Goal: Complete application form: Complete application form

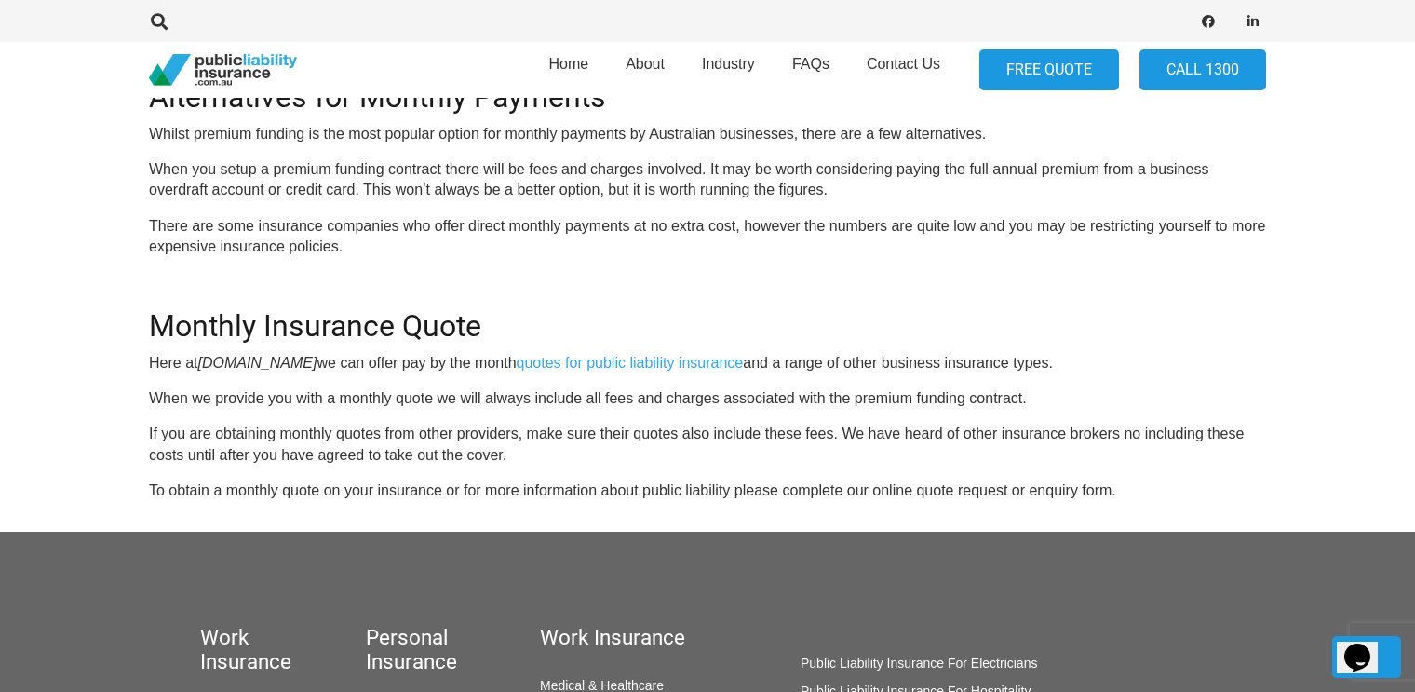
click at [1037, 74] on link "FREE QUOTE" at bounding box center [1049, 70] width 140 height 42
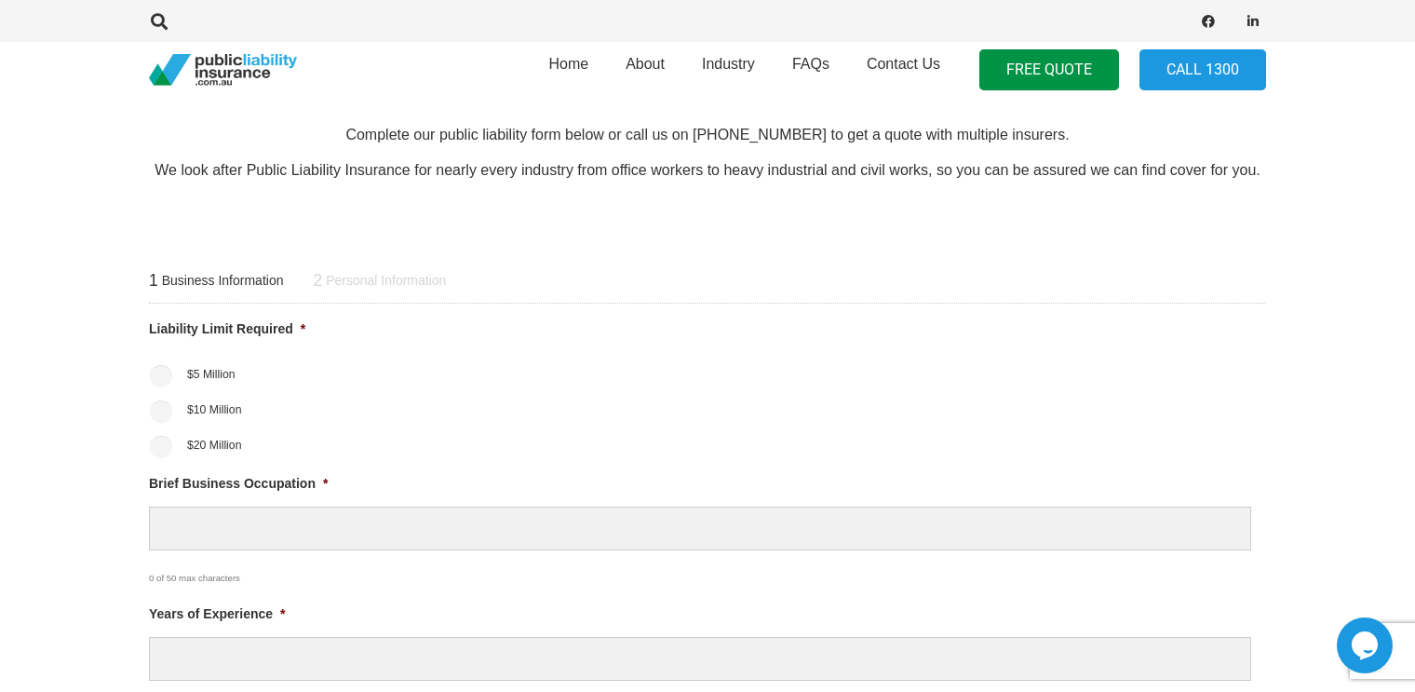
scroll to position [707, 0]
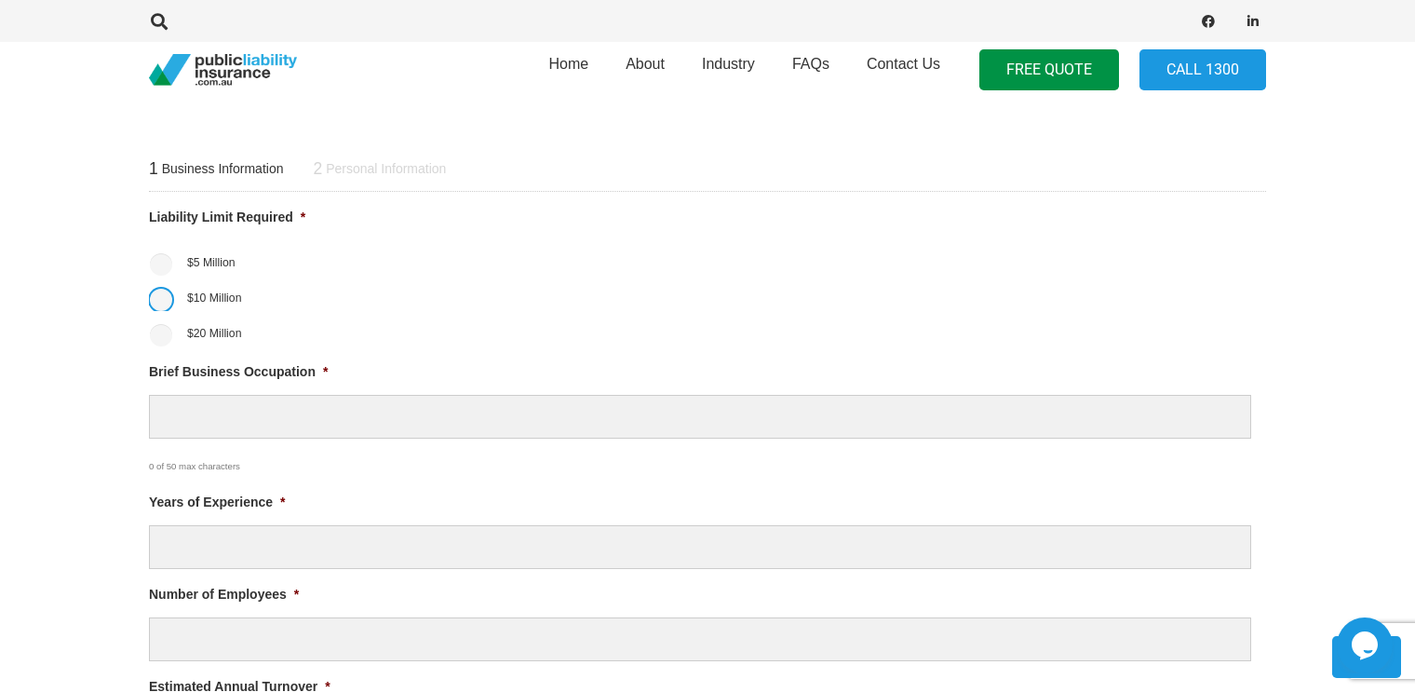
click at [160, 298] on input "$10 Million" at bounding box center [161, 300] width 22 height 22
radio input "true"
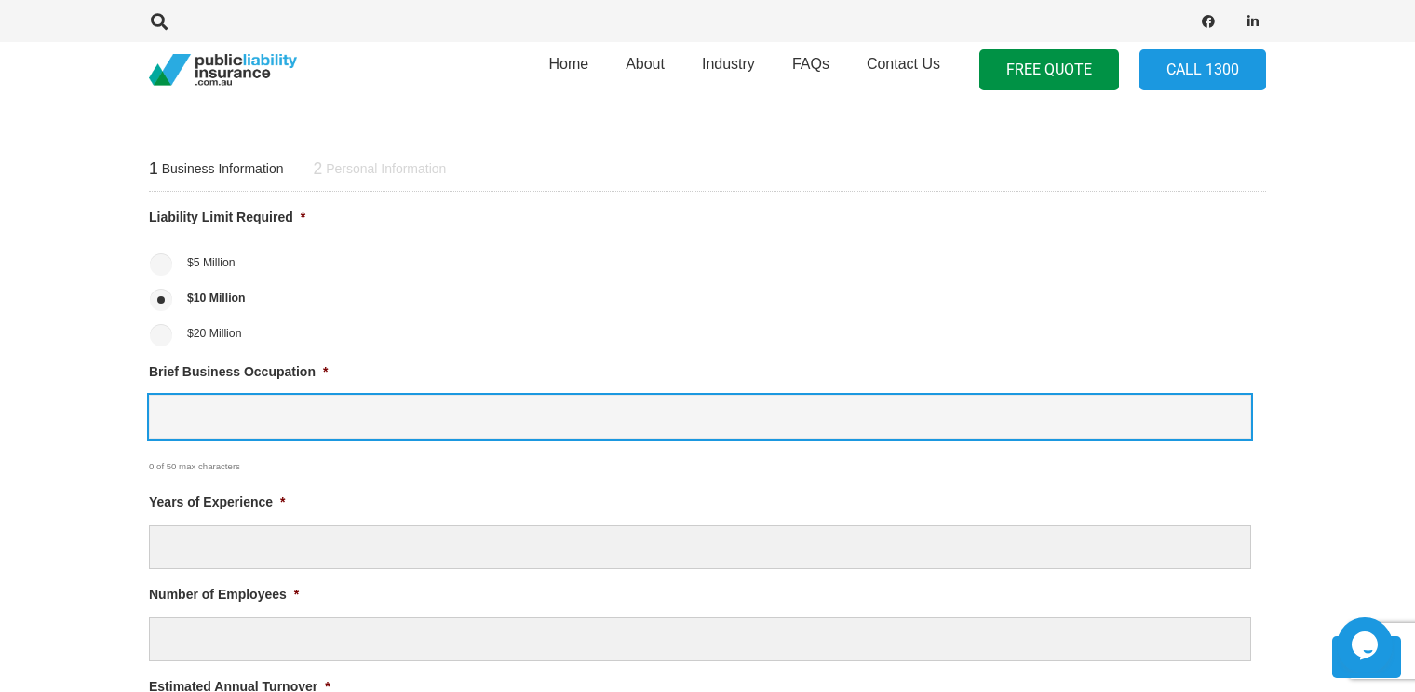
click at [201, 421] on input "Brief Business Occupation *" at bounding box center [700, 417] width 1102 height 44
type input "Art and Craft Workshop"
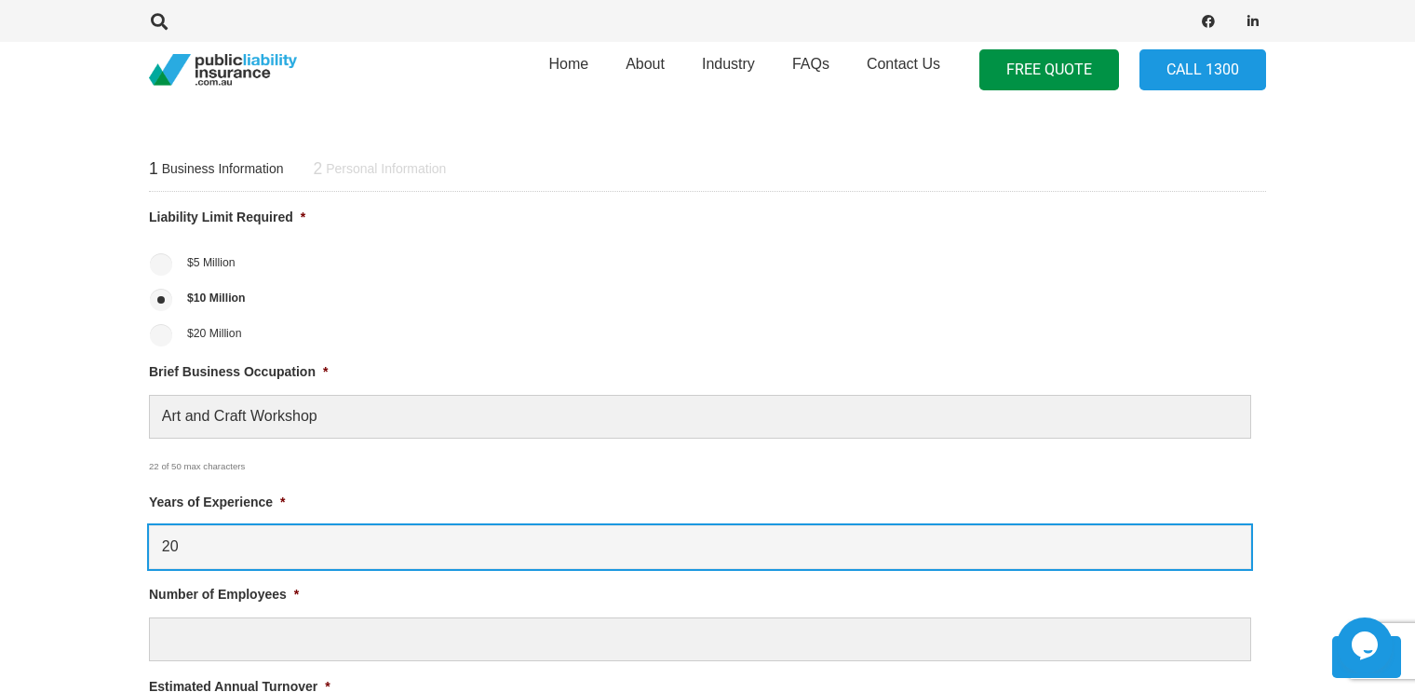
type input "20"
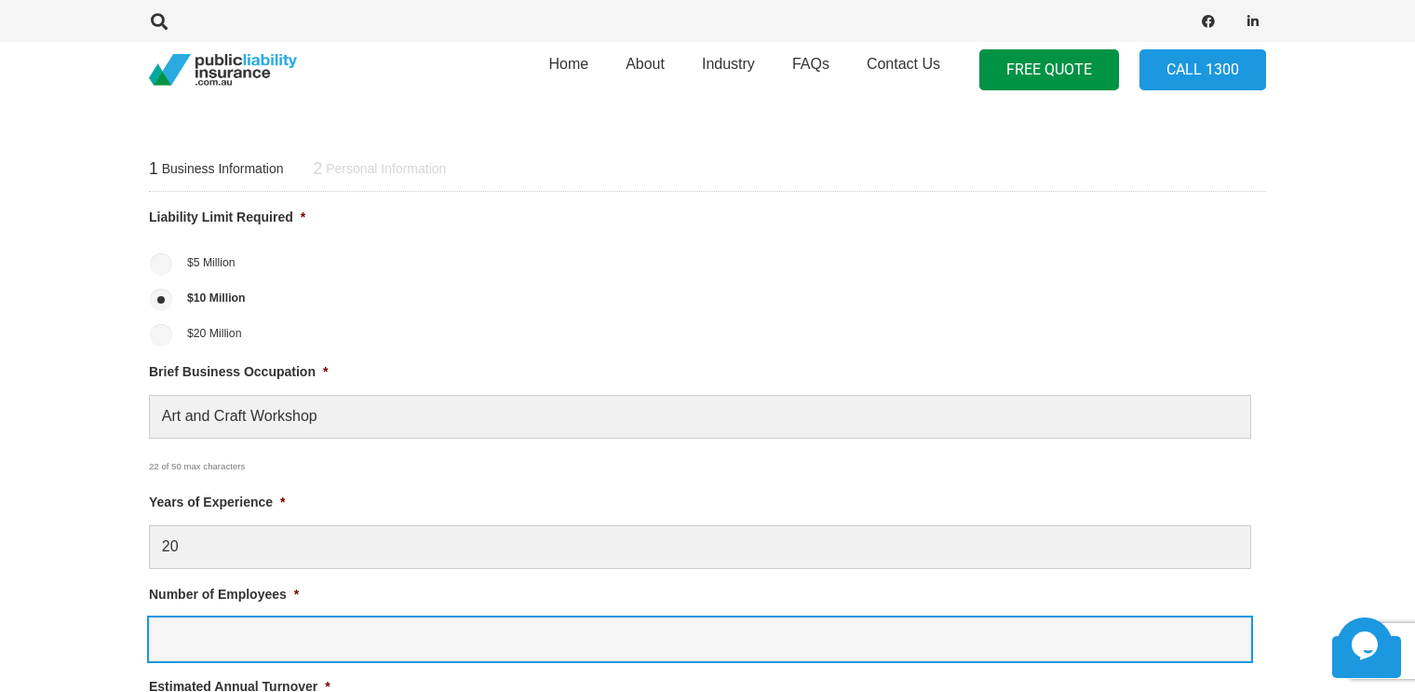
click at [272, 635] on input "Number of Employees *" at bounding box center [700, 639] width 1102 height 44
type input "1"
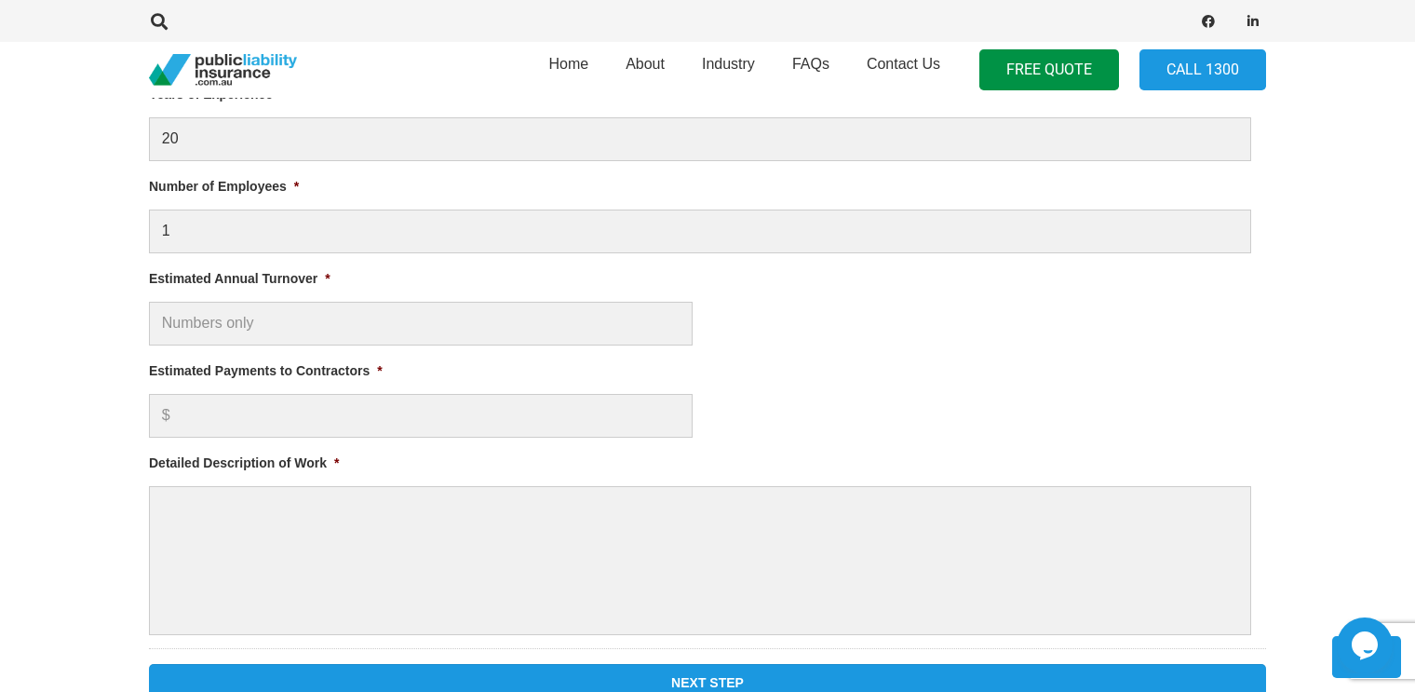
scroll to position [1117, 0]
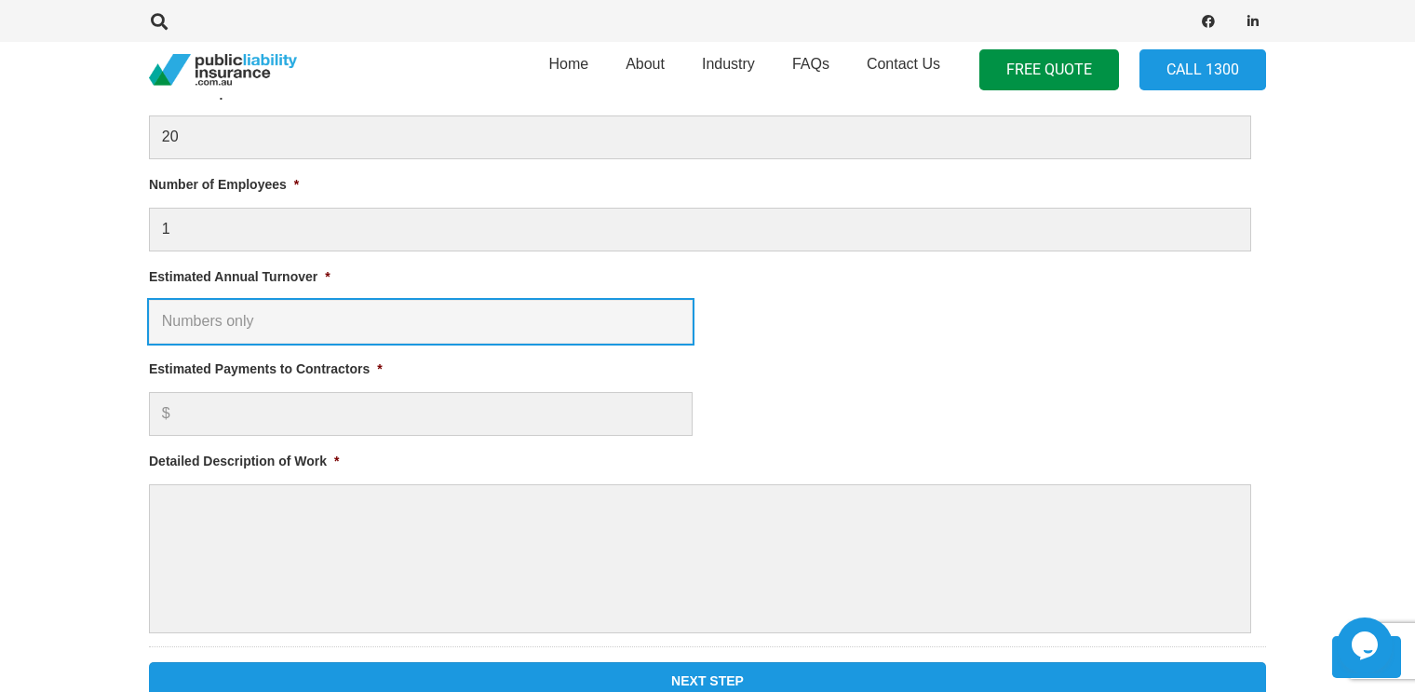
click at [436, 320] on input "Estimated Annual Turnover *" at bounding box center [421, 322] width 544 height 44
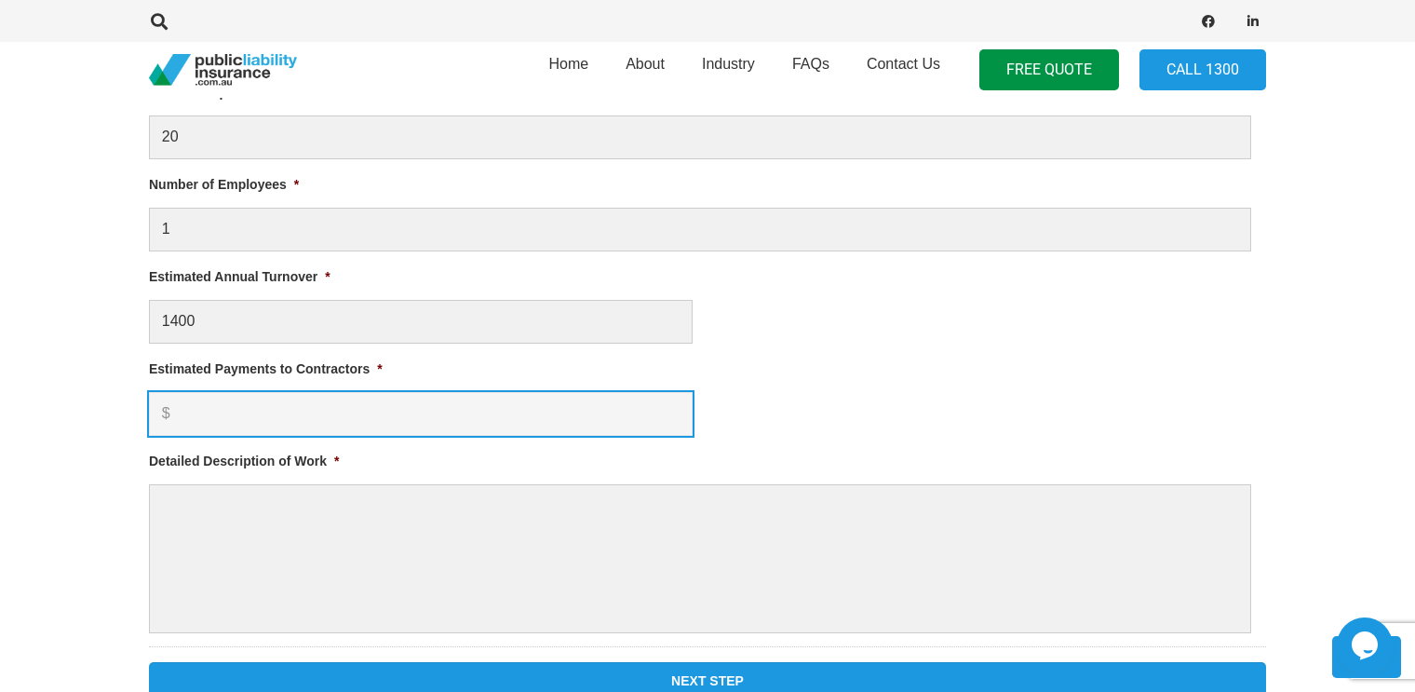
type input "$ 1,400.00"
click at [214, 407] on input "Estimated Payments to Contractors *" at bounding box center [421, 414] width 544 height 44
type input "0"
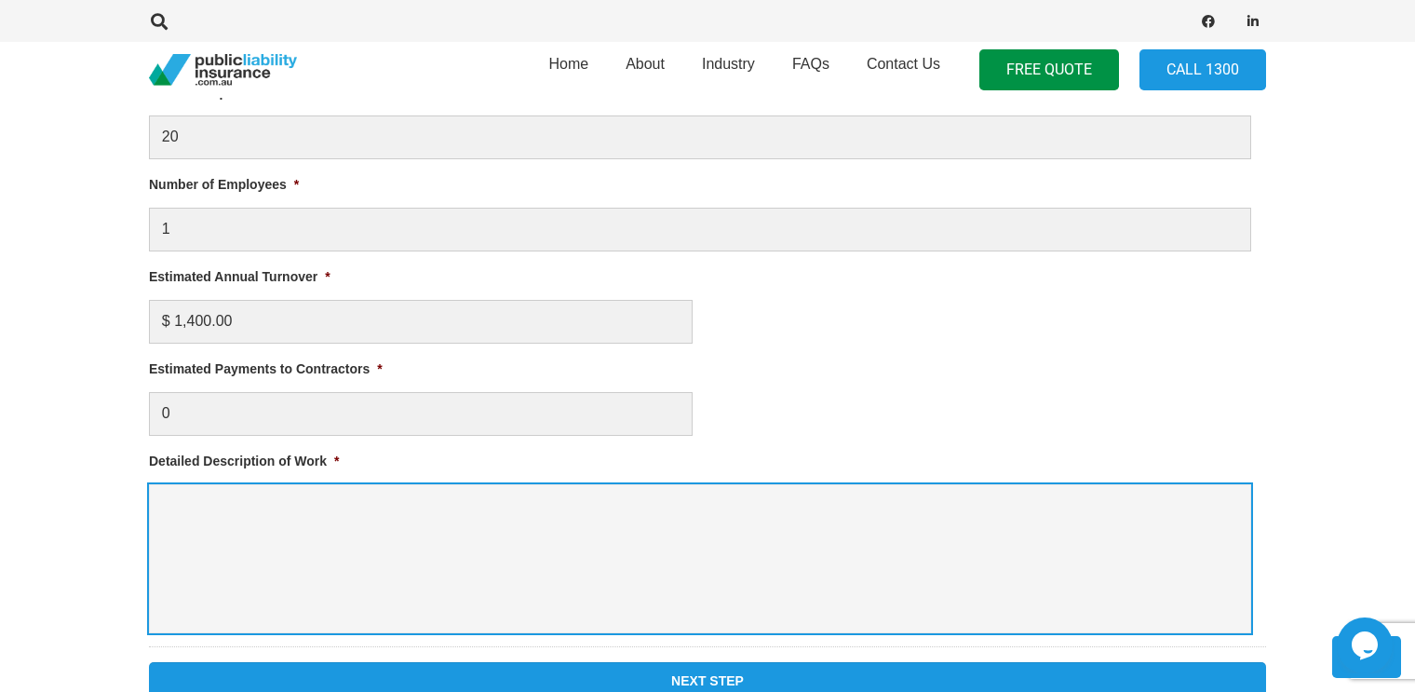
click at [246, 504] on textarea "Detailed Description of Work *" at bounding box center [700, 558] width 1102 height 149
click at [261, 503] on textarea "Art and Craft workshop" at bounding box center [700, 558] width 1102 height 149
type textarea "Art and Craft Workshop involving engraving"
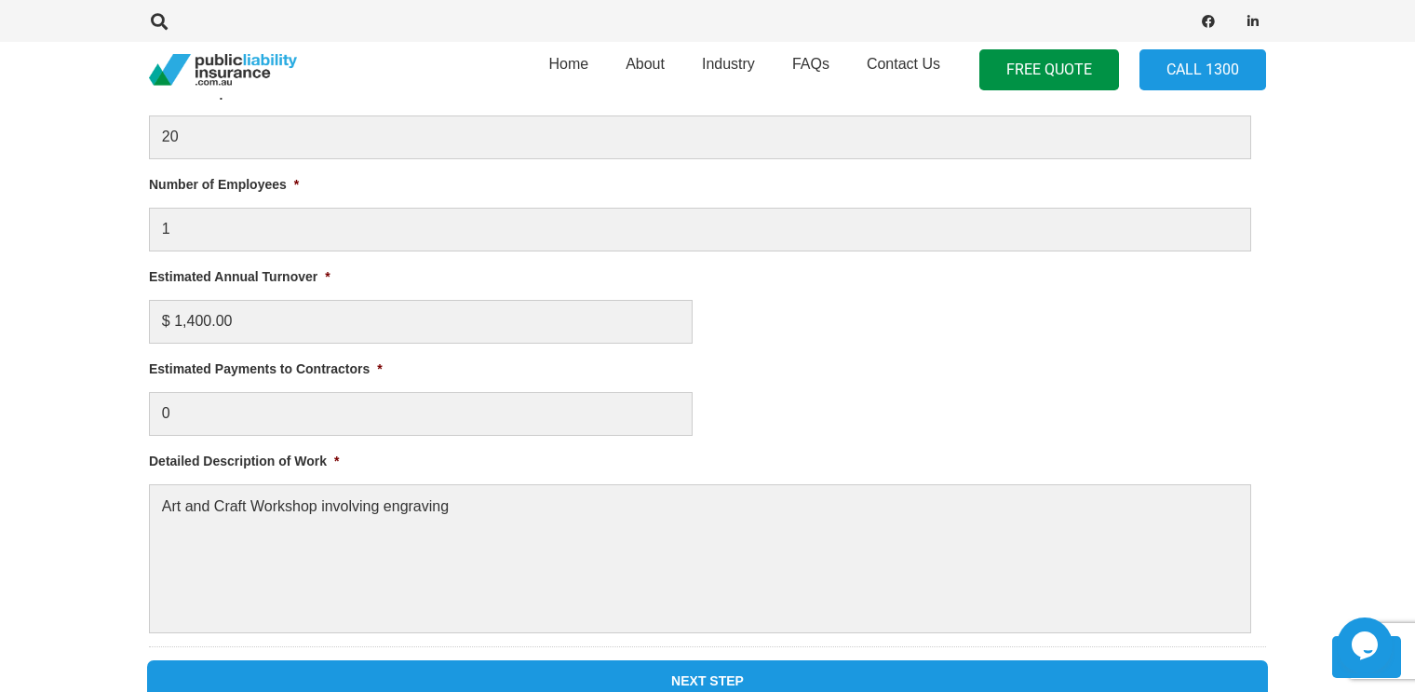
click at [719, 675] on input "Next Step" at bounding box center [707, 680] width 1117 height 37
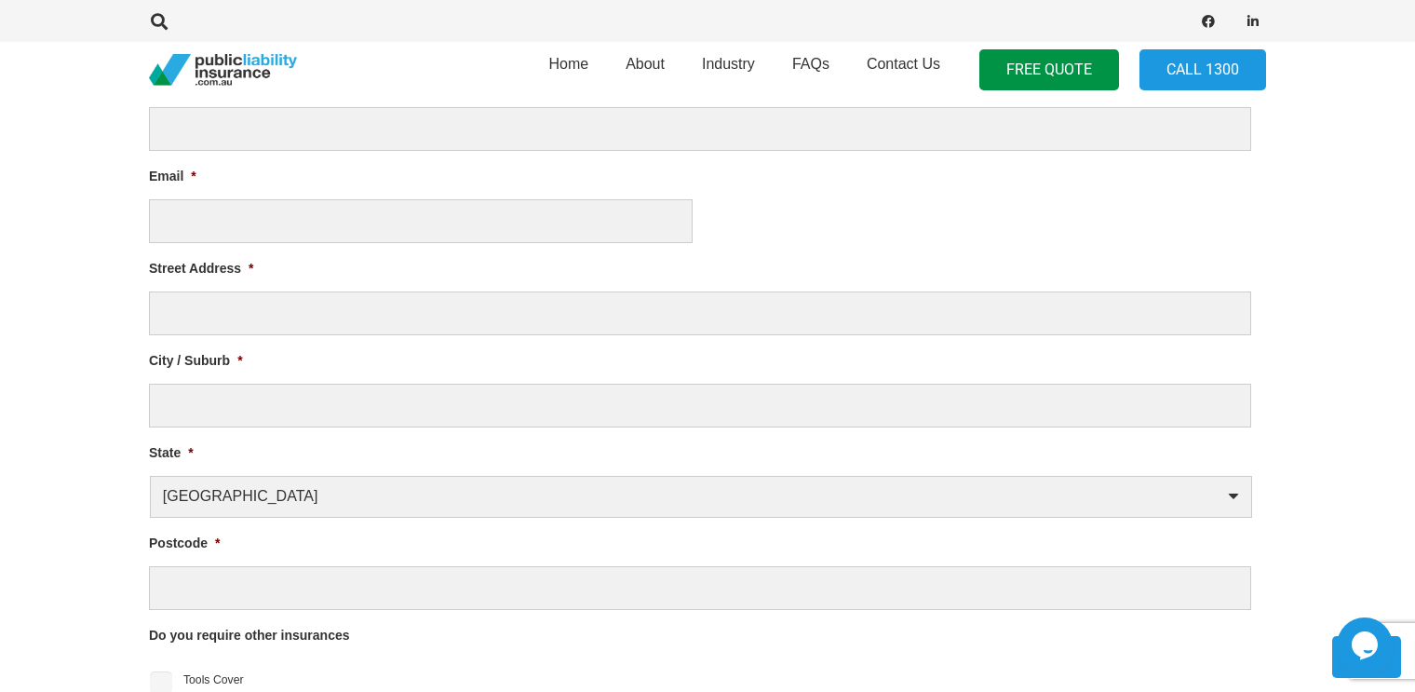
scroll to position [758, 0]
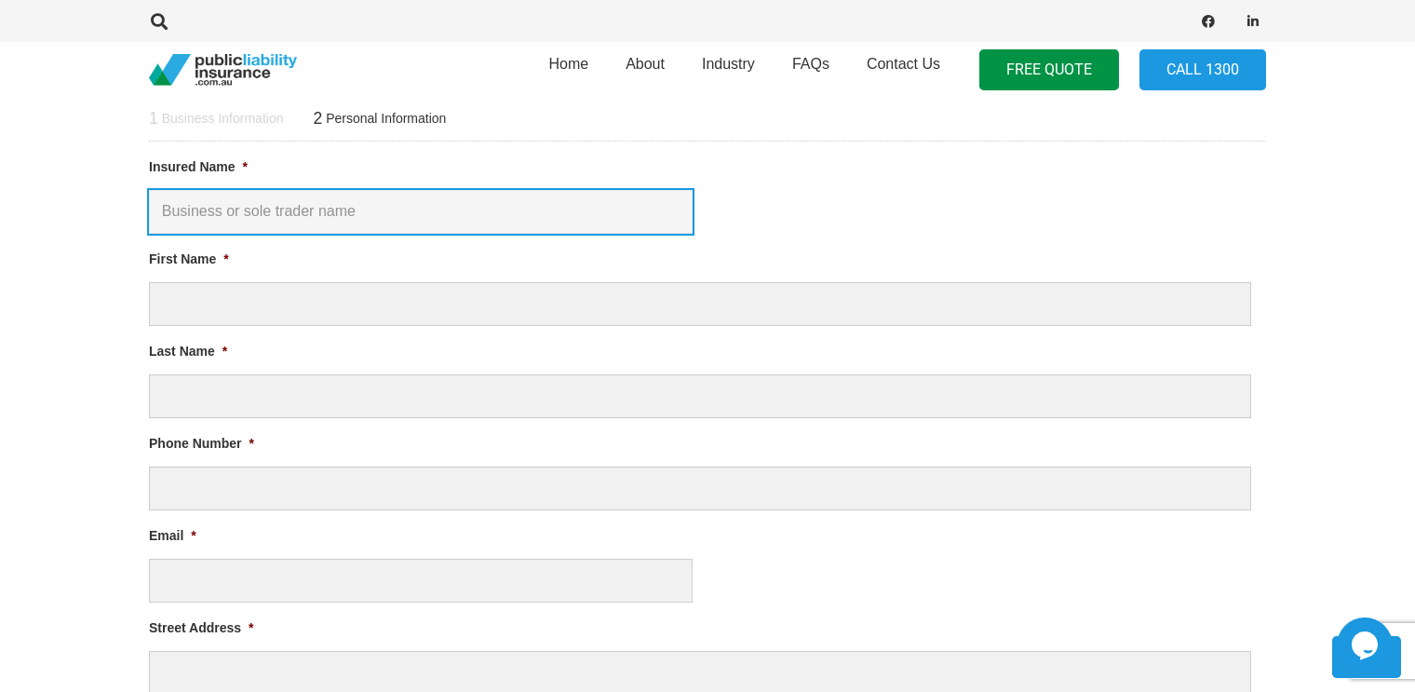
click at [450, 211] on input "Insured Name *" at bounding box center [421, 212] width 544 height 44
type input "[PERSON_NAME]"
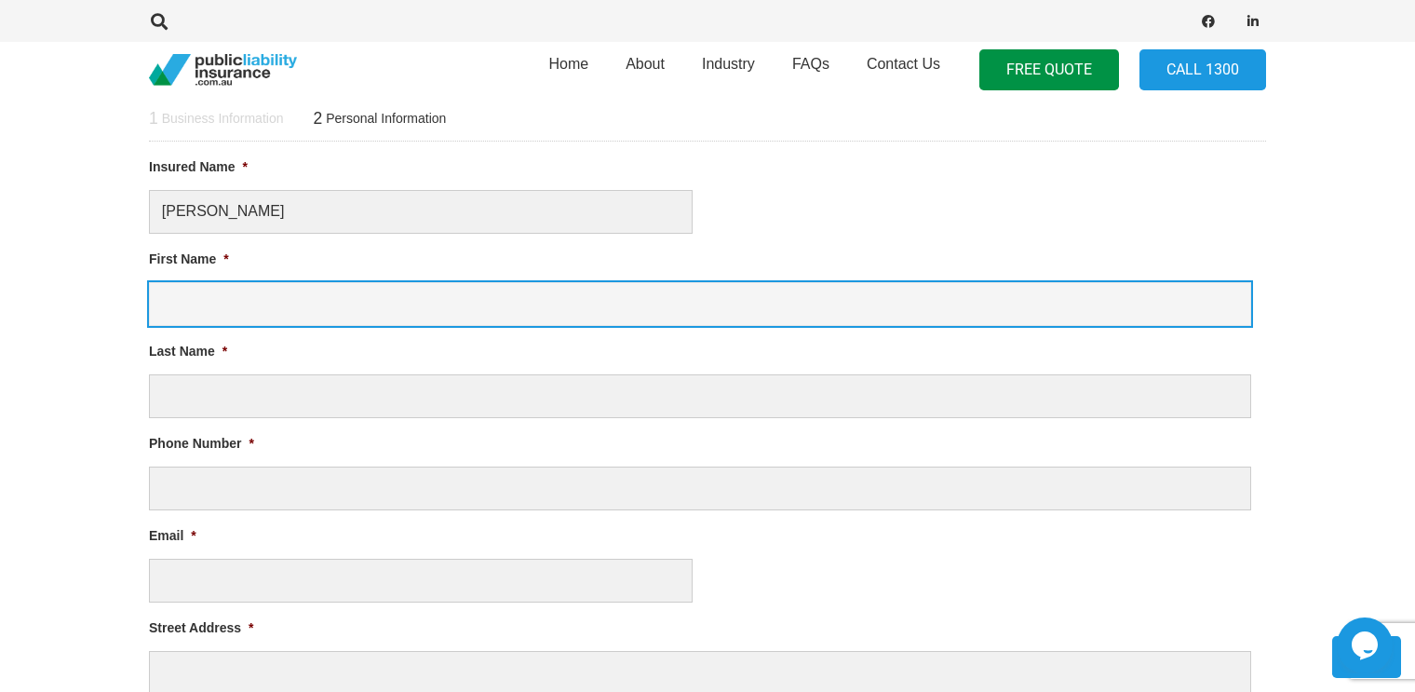
click at [257, 308] on input "First Name *" at bounding box center [700, 304] width 1102 height 44
type input "Anka"
type input "Leivi"
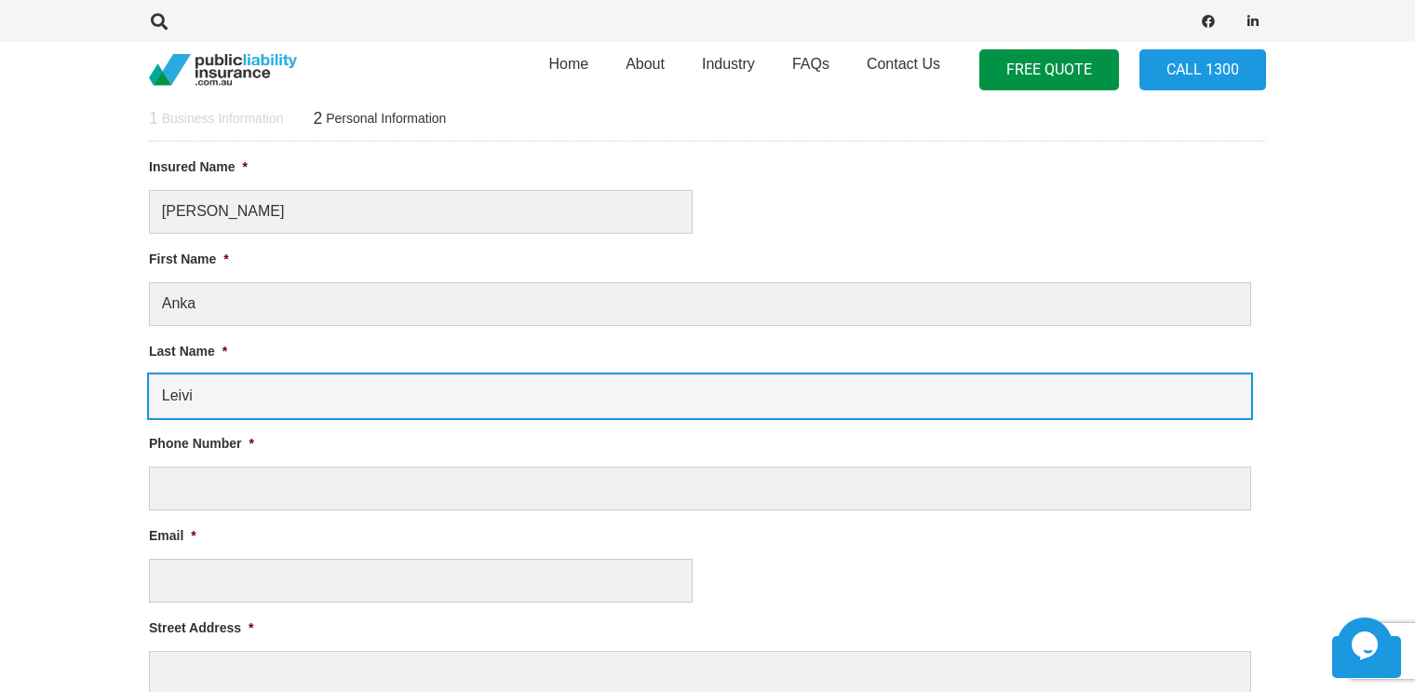
type input "0478580584"
type input "[EMAIL_ADDRESS][DOMAIN_NAME]"
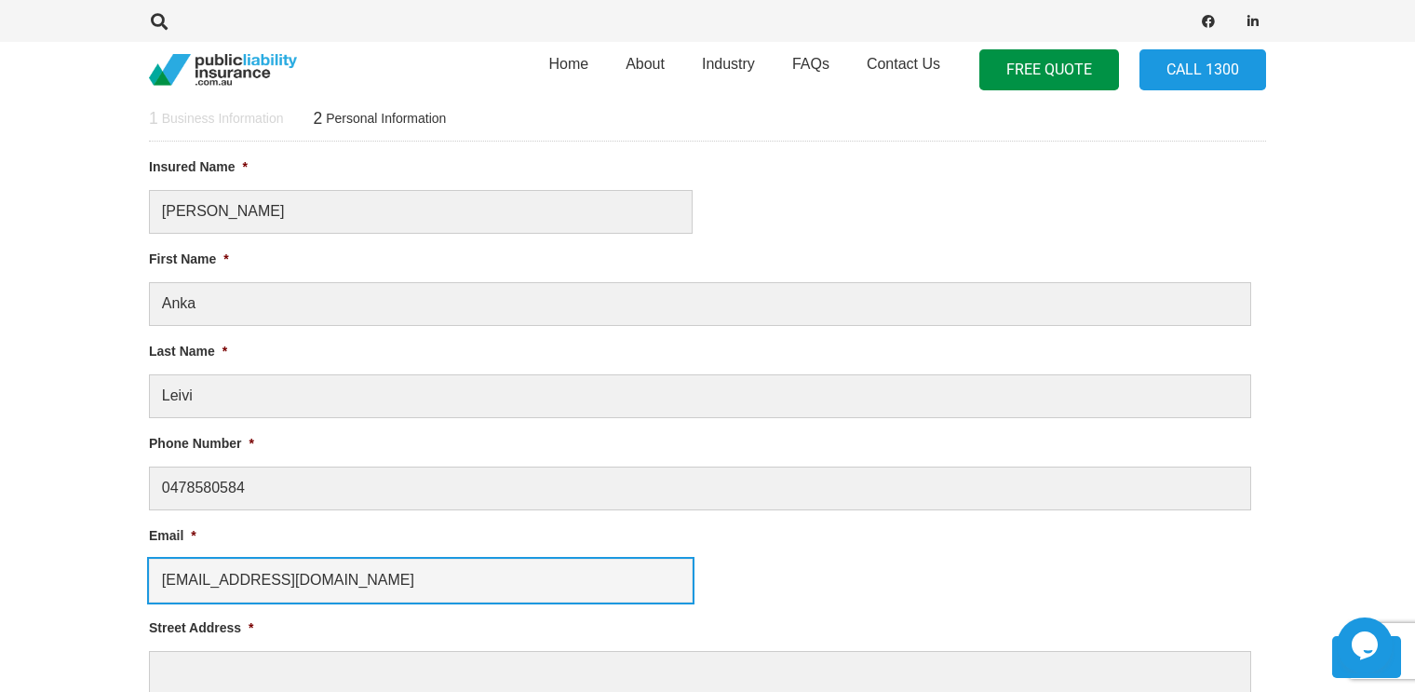
type input "[STREET_ADDRESS][PERSON_NAME]"
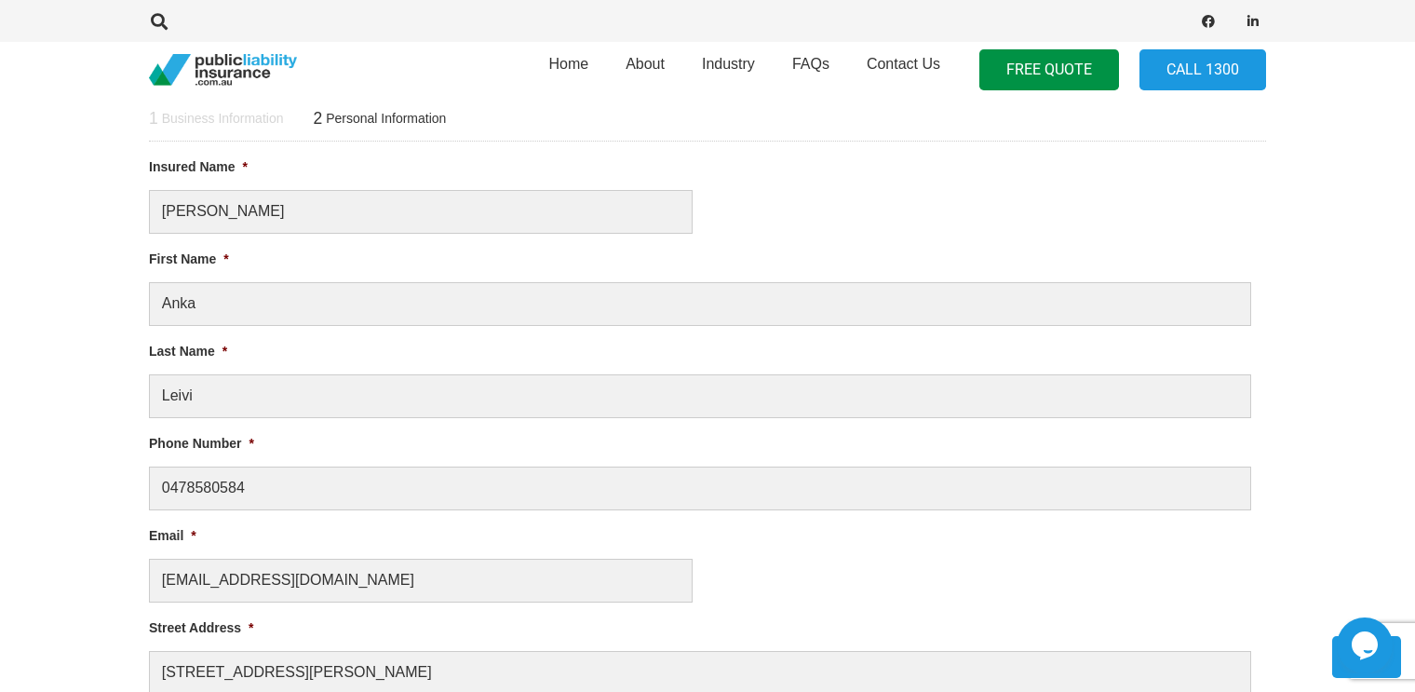
type input "Point Clare"
select select "[GEOGRAPHIC_DATA]"
type input "2250"
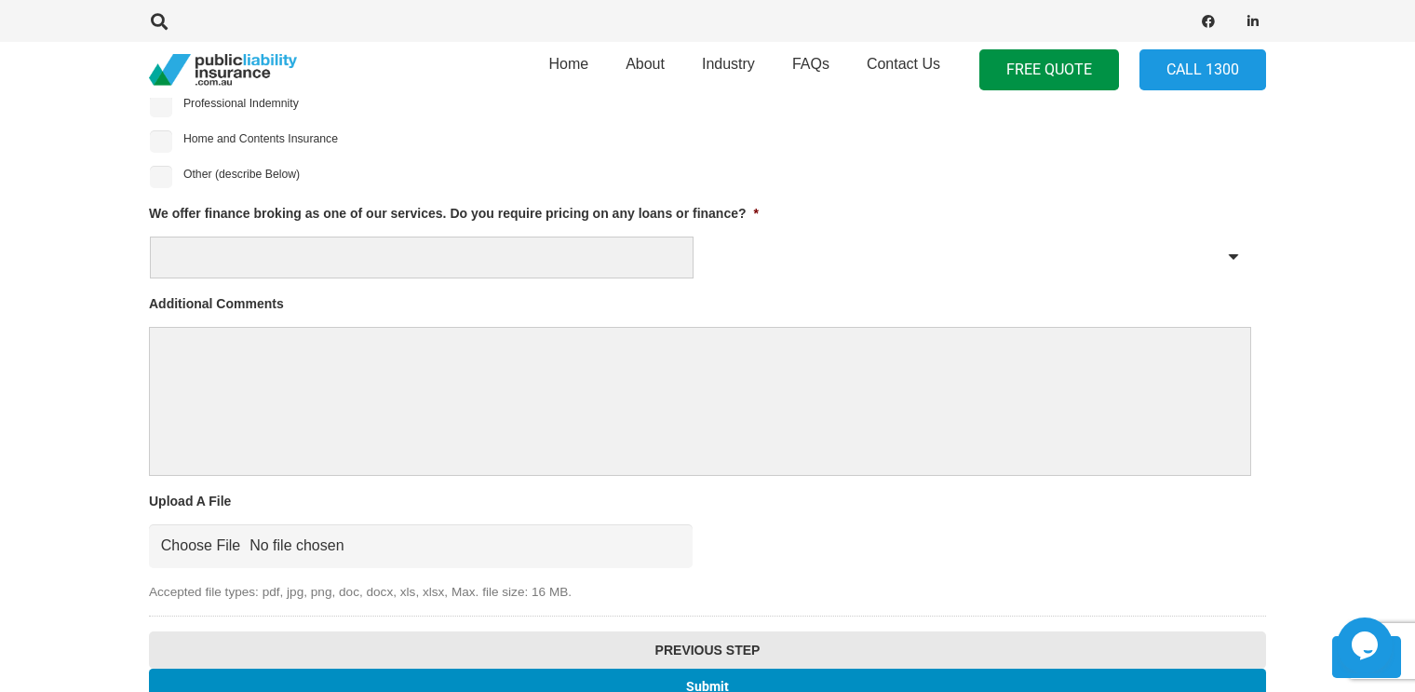
scroll to position [1874, 0]
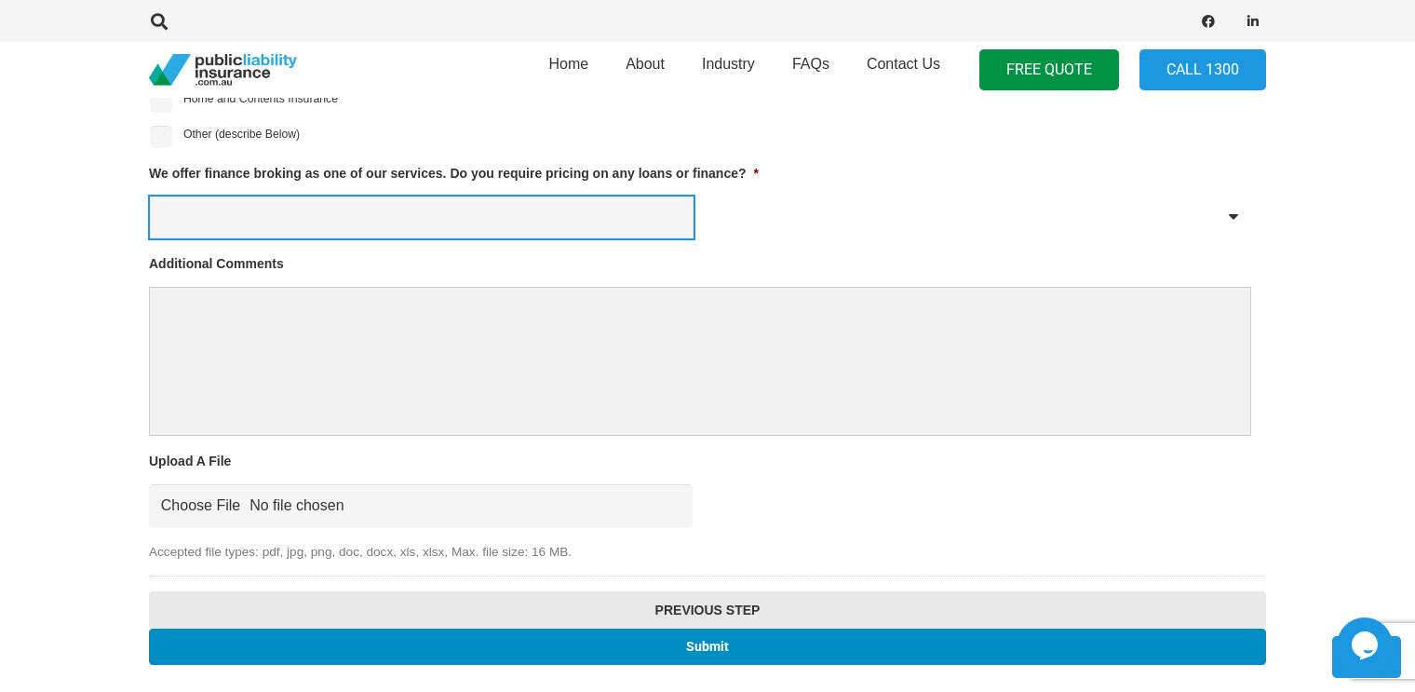
click at [405, 220] on select "Yes No" at bounding box center [422, 217] width 544 height 42
select select "No"
click at [150, 196] on select "Yes No" at bounding box center [422, 217] width 544 height 42
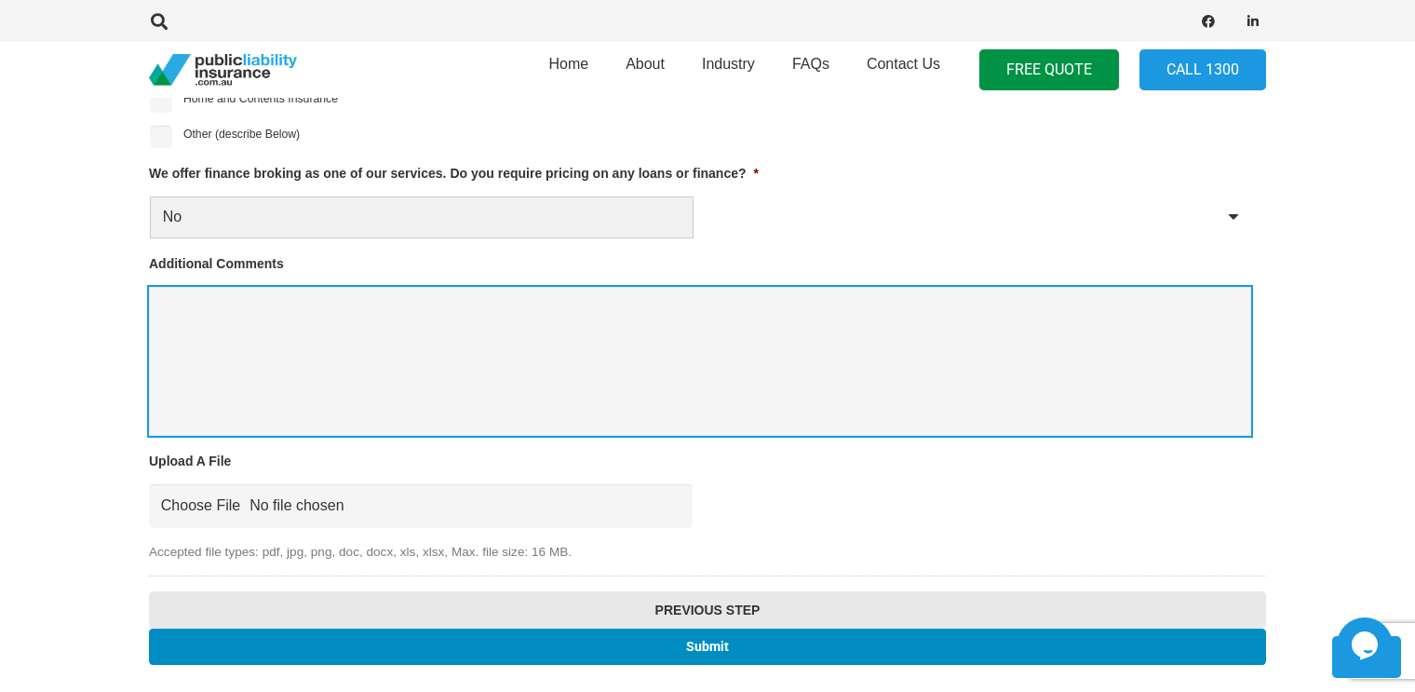
click at [274, 317] on textarea "Additional Comments" at bounding box center [700, 361] width 1102 height 149
click at [508, 307] on textarea "I would need Public Liability Insurance for" at bounding box center [700, 361] width 1102 height 149
click at [412, 310] on textarea "I would need Public Liability Insurance for" at bounding box center [700, 361] width 1102 height 149
click at [526, 310] on textarea "I would need Public Liability Insurance ($10M) for" at bounding box center [700, 361] width 1102 height 149
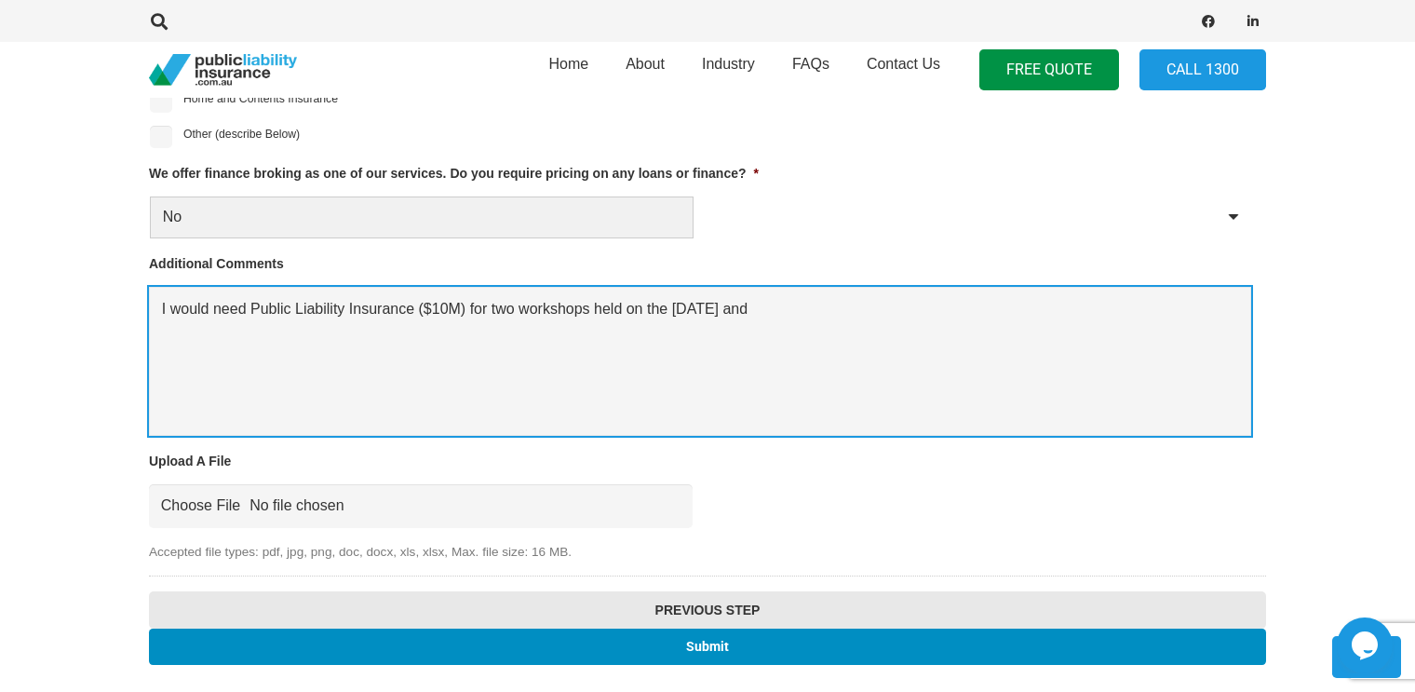
click at [517, 309] on textarea "I would need Public Liability Insurance ($10M) for two workshops held on the [D…" at bounding box center [700, 361] width 1102 height 149
click at [860, 304] on textarea "I would need Public Liability Insurance ($10M) for 2x2hour workshops held on th…" at bounding box center [700, 361] width 1102 height 149
click at [1068, 314] on textarea "I would need Public Liability Insurance ($10M) for 2x2hour workshops held on th…" at bounding box center [700, 361] width 1102 height 149
drag, startPoint x: 1069, startPoint y: 314, endPoint x: 987, endPoint y: 326, distance: 82.8
click at [987, 326] on textarea "I would need Public Liability Insurance ($10M) for 2x2hour workshops held on th…" at bounding box center [700, 361] width 1102 height 149
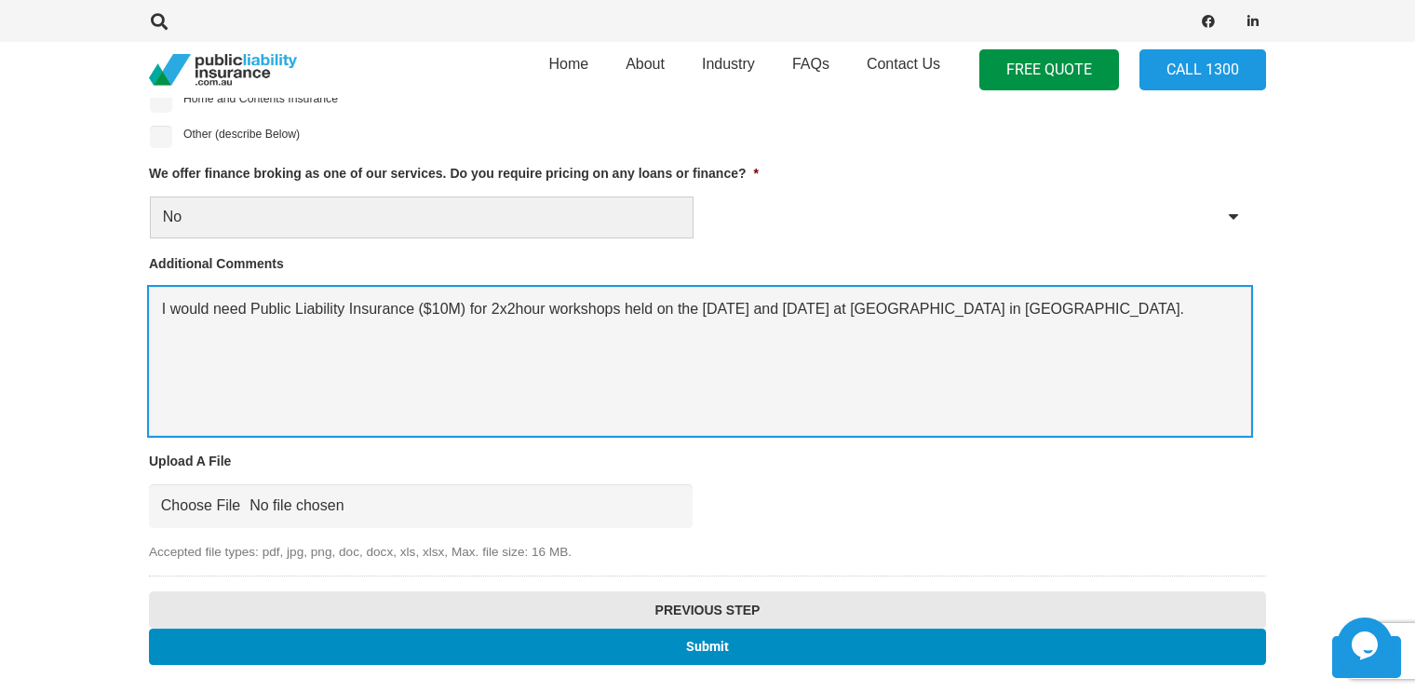
click at [1060, 309] on textarea "I would need Public Liability Insurance ($10M) for 2x2hour workshops held on th…" at bounding box center [700, 361] width 1102 height 149
click at [1161, 353] on textarea "I would need Public Liability Insurance ($10M) for 2x2hour workshops held on th…" at bounding box center [700, 361] width 1102 height 149
click at [1074, 314] on textarea "I would need Public Liability Insurance ($10M) for 2x2hour workshops held on th…" at bounding box center [700, 361] width 1102 height 149
click at [1153, 305] on textarea "I would need Public Liability Insurance ($10M) for 2x2hour workshops held on th…" at bounding box center [700, 361] width 1102 height 149
click at [1134, 310] on textarea "I would need Public Liability Insurance ($10M) for 2x2hour workshops held on th…" at bounding box center [700, 361] width 1102 height 149
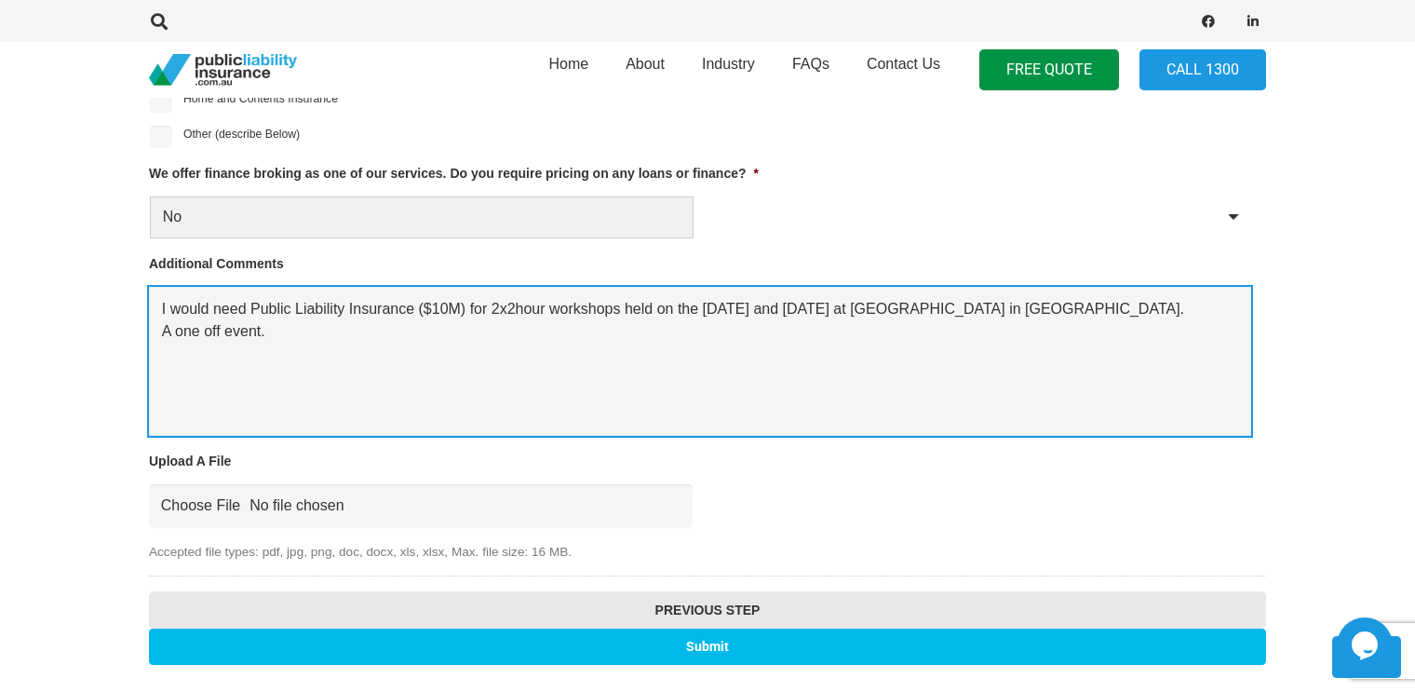
type textarea "I would need Public Liability Insurance ($10M) for 2x2hour workshops held on th…"
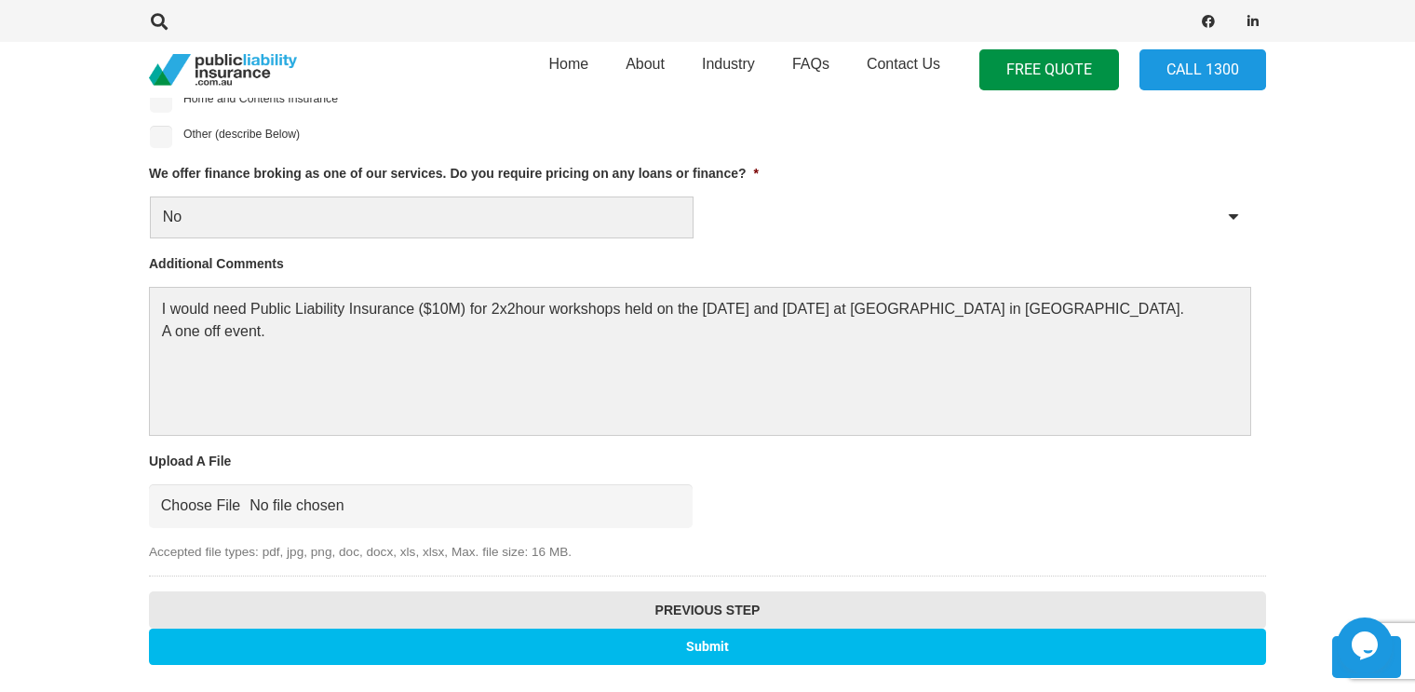
click at [716, 640] on input "Submit" at bounding box center [707, 646] width 1117 height 36
